Goal: Information Seeking & Learning: Learn about a topic

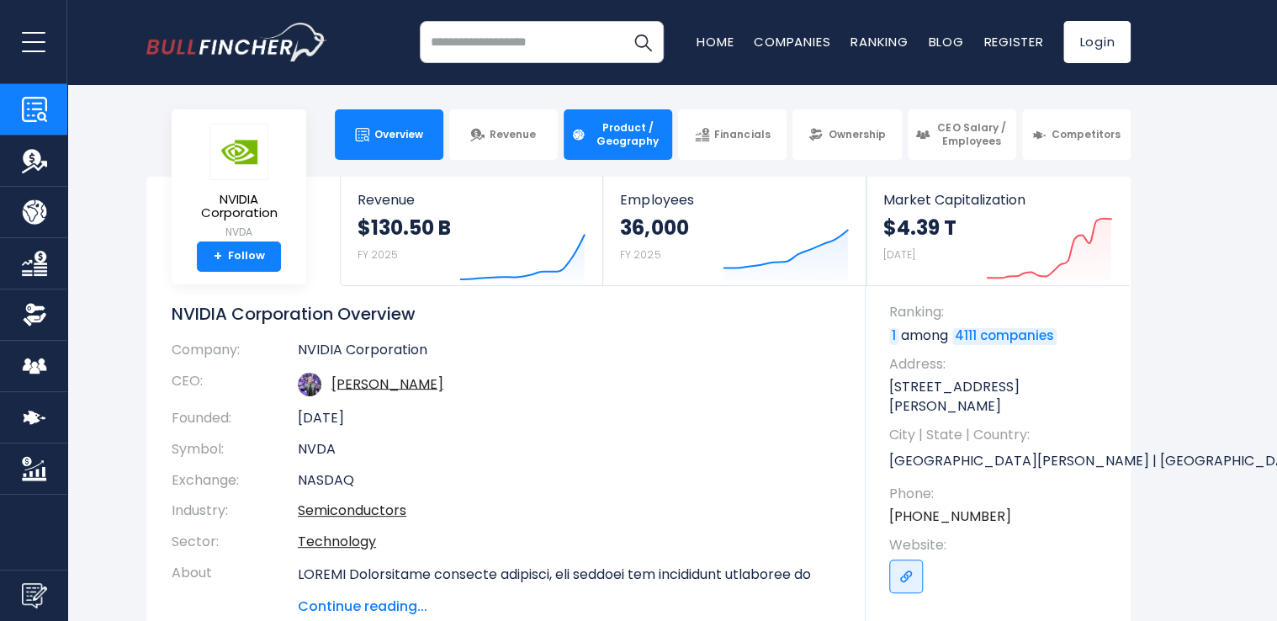
click at [611, 125] on span "Product / Geography" at bounding box center [628, 134] width 74 height 26
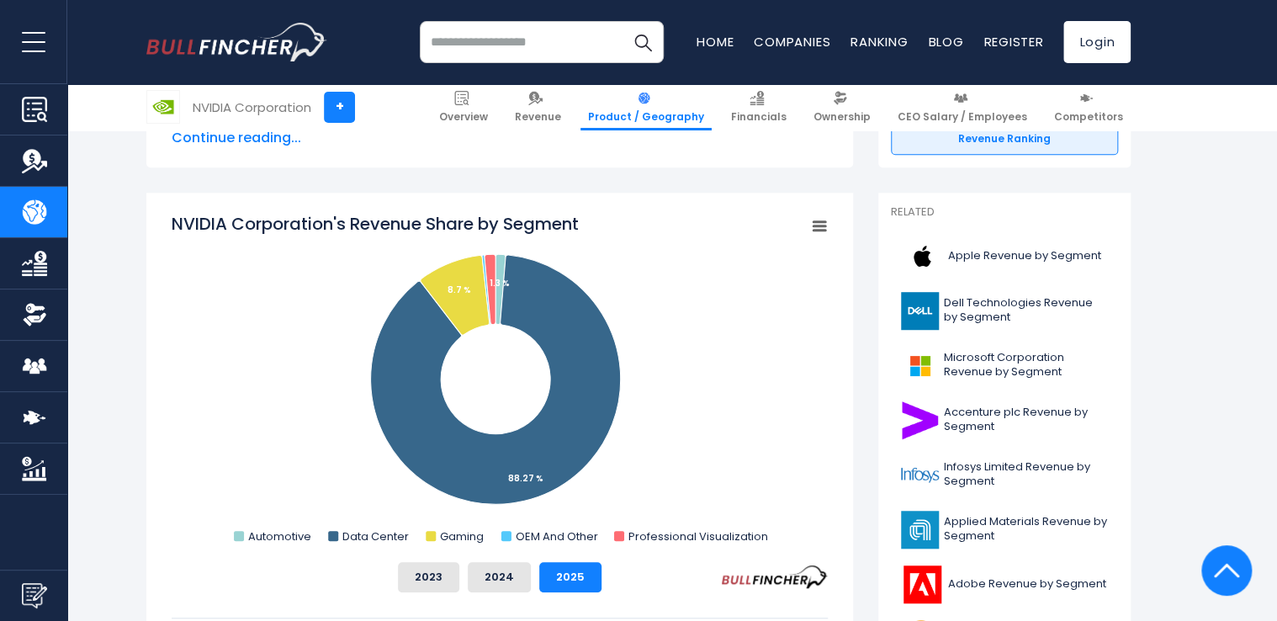
scroll to position [589, 0]
